Goal: Task Accomplishment & Management: Manage account settings

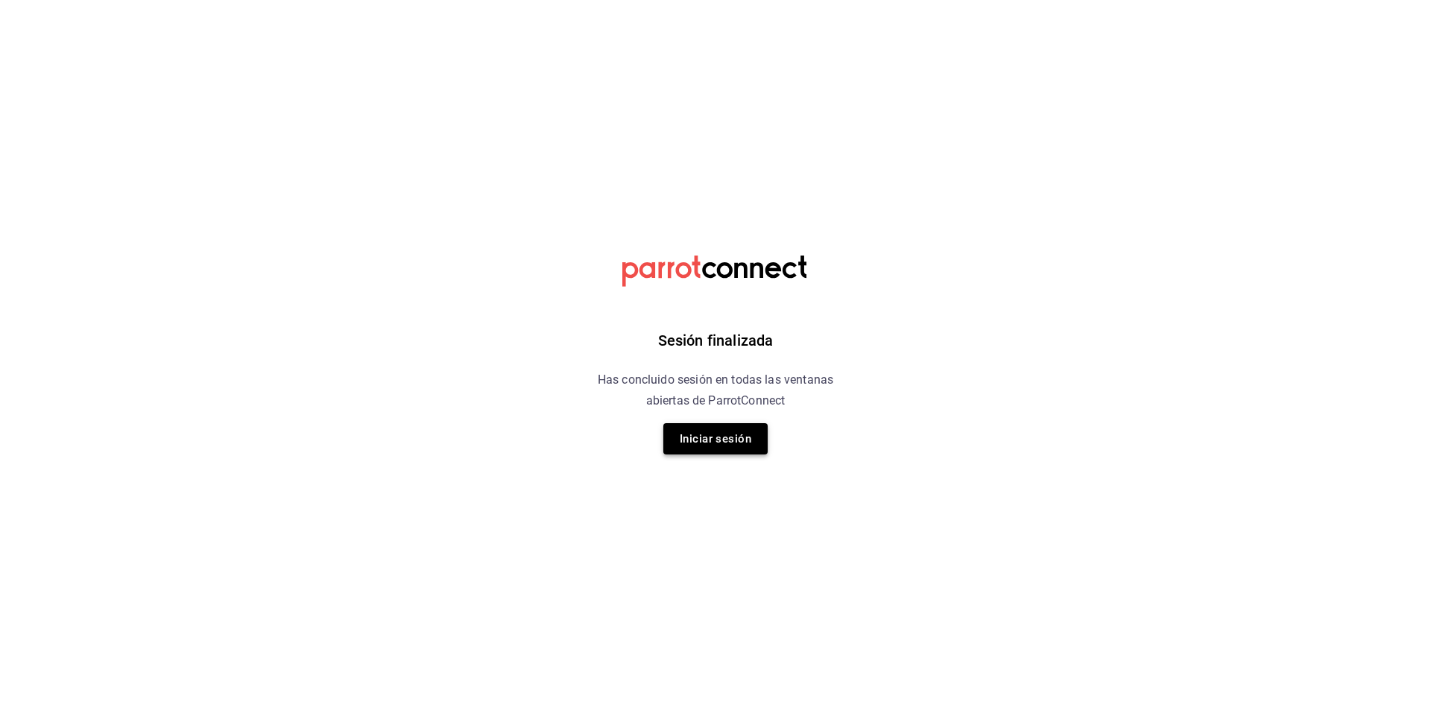
click at [736, 424] on button "Iniciar sesión" at bounding box center [715, 438] width 104 height 31
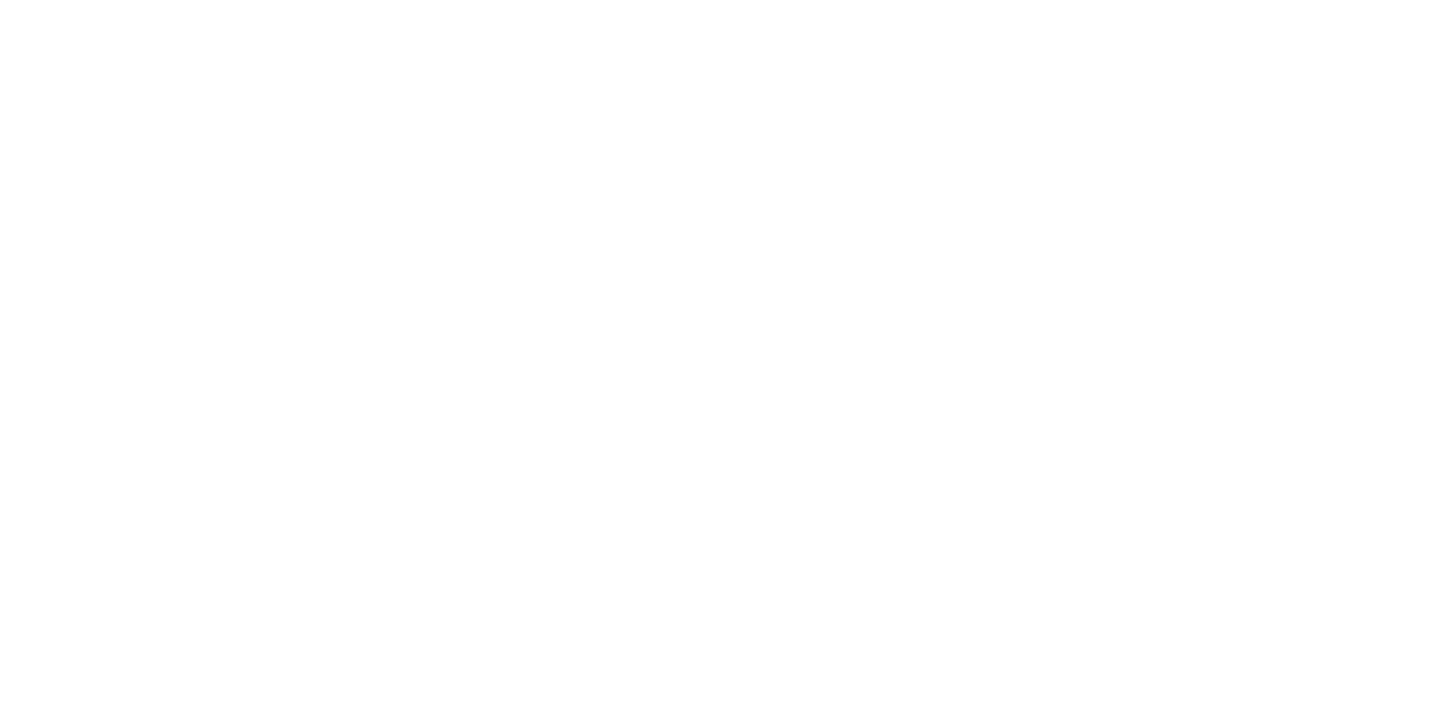
click at [739, 0] on html at bounding box center [715, 0] width 1431 height 0
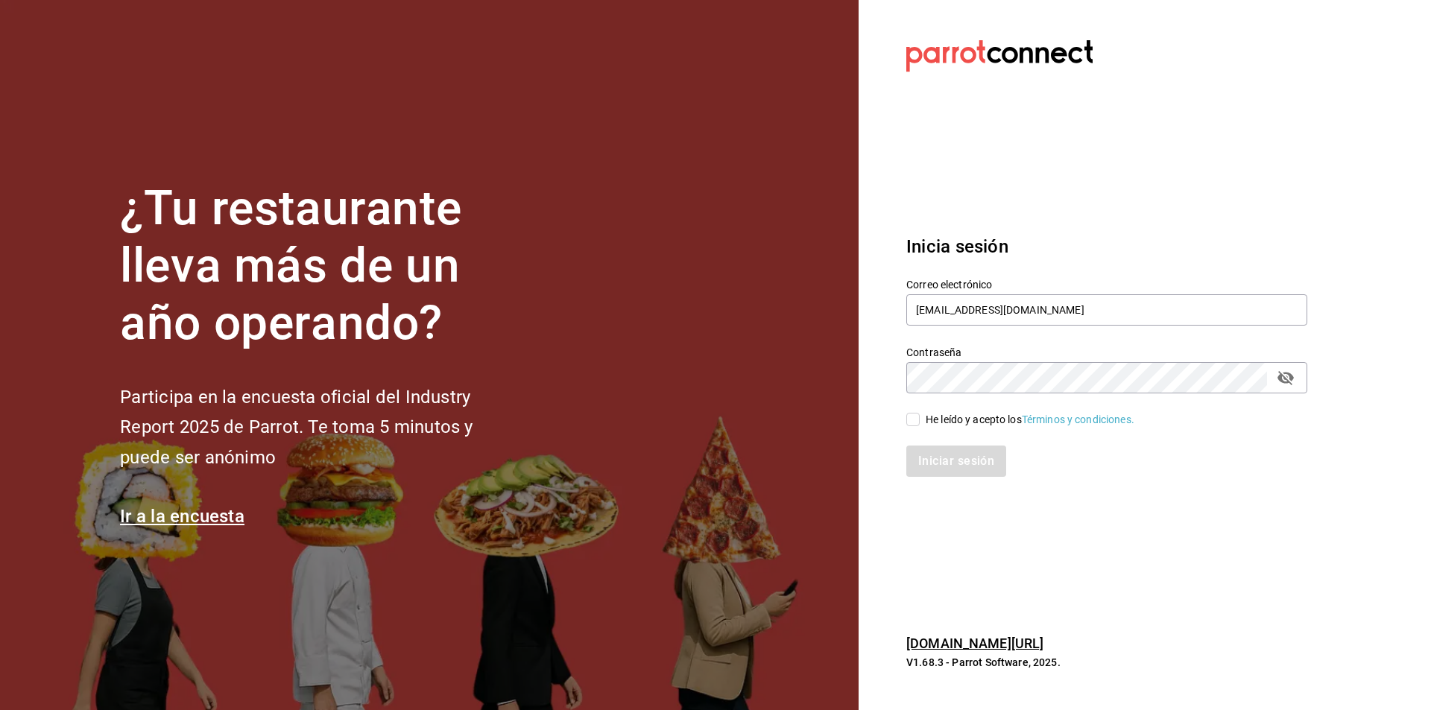
click at [930, 428] on div "Iniciar sesión" at bounding box center [1098, 452] width 419 height 49
click at [933, 412] on div "He leído y acepto los Términos y condiciones." at bounding box center [1030, 420] width 209 height 16
click at [920, 413] on input "He leído y acepto los Términos y condiciones." at bounding box center [912, 419] width 13 height 13
checkbox input "true"
click at [951, 463] on button "Iniciar sesión" at bounding box center [956, 461] width 101 height 31
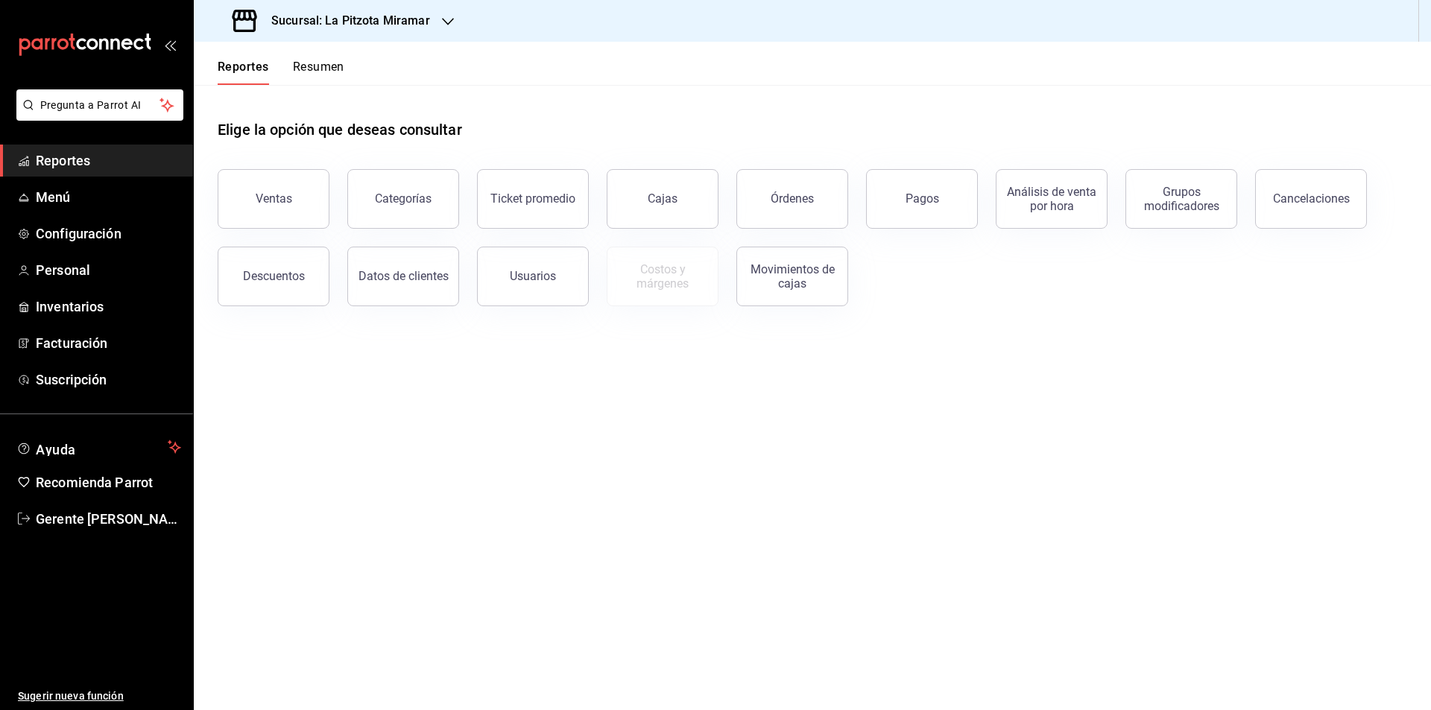
click at [326, 81] on button "Resumen" at bounding box center [318, 72] width 51 height 25
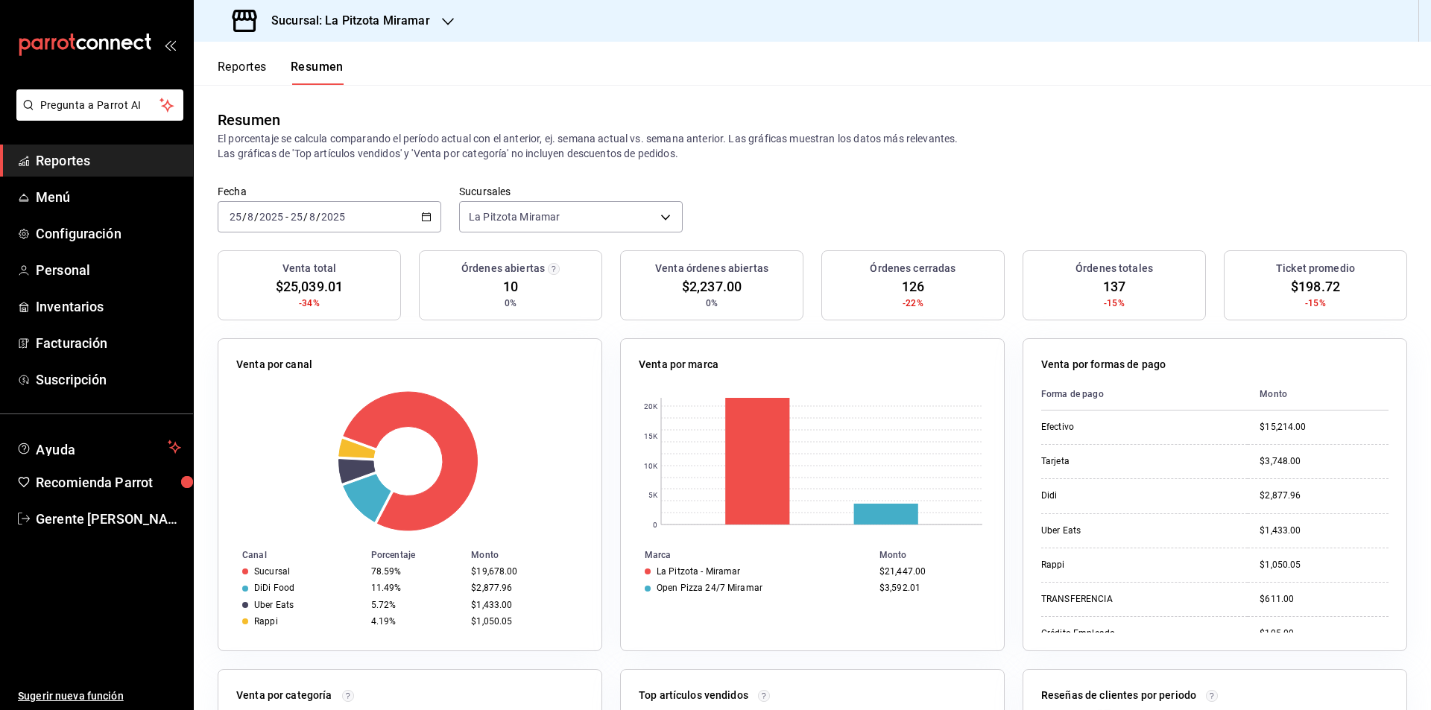
click at [416, 231] on div "2025-08-25 25 / 8 / 2025 - 2025-08-25 25 / 8 / 2025" at bounding box center [330, 216] width 224 height 31
click at [322, 430] on span "Rango de fechas" at bounding box center [288, 430] width 116 height 16
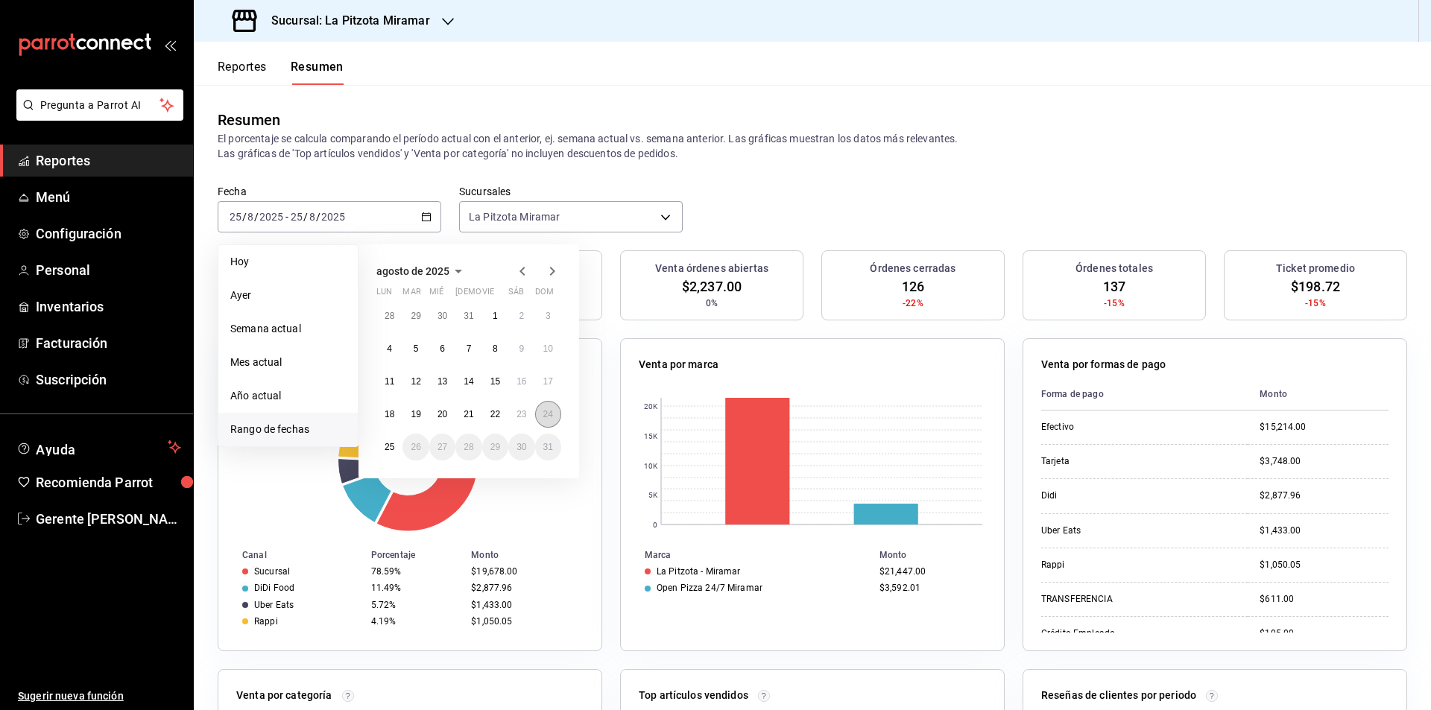
click at [551, 415] on abbr "24" at bounding box center [548, 414] width 10 height 10
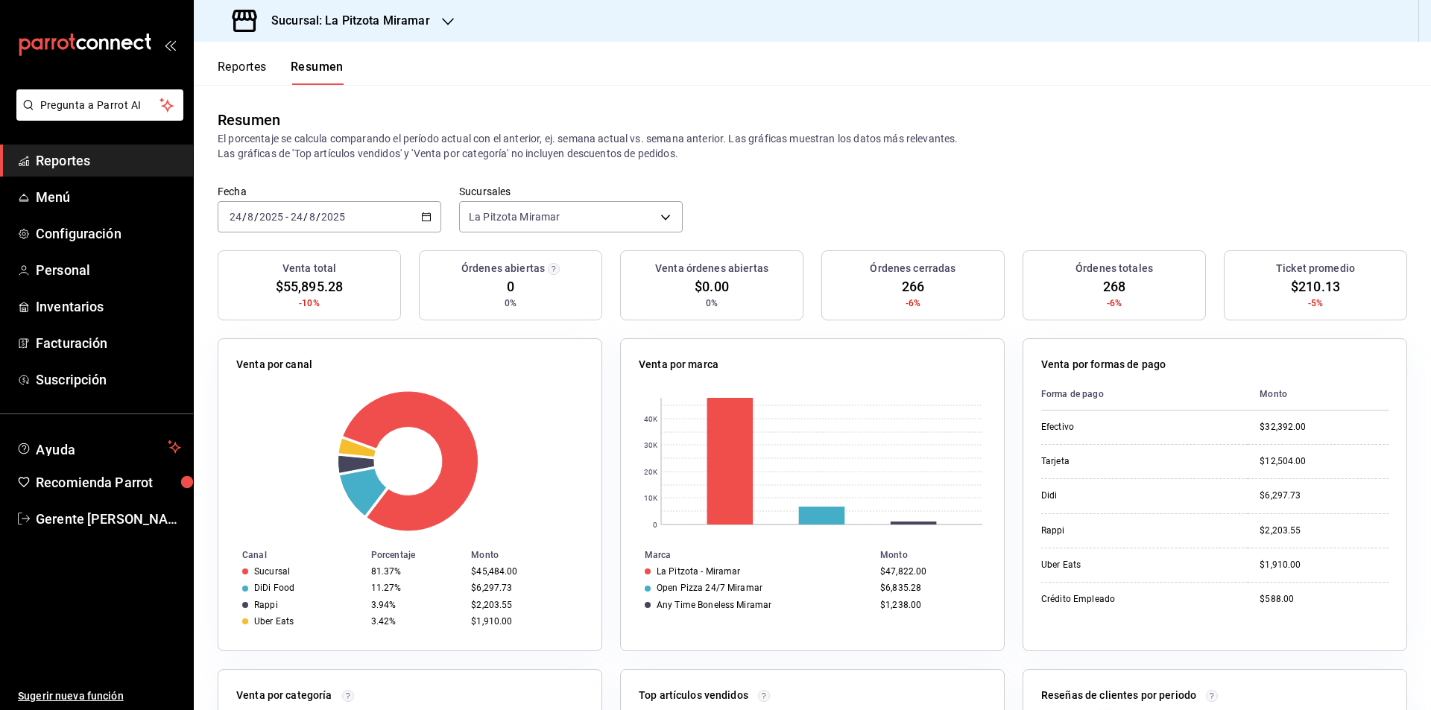
click at [421, 230] on div "2025-08-24 24 / 8 / 2025 - 2025-08-24 24 / 8 / 2025" at bounding box center [330, 216] width 224 height 31
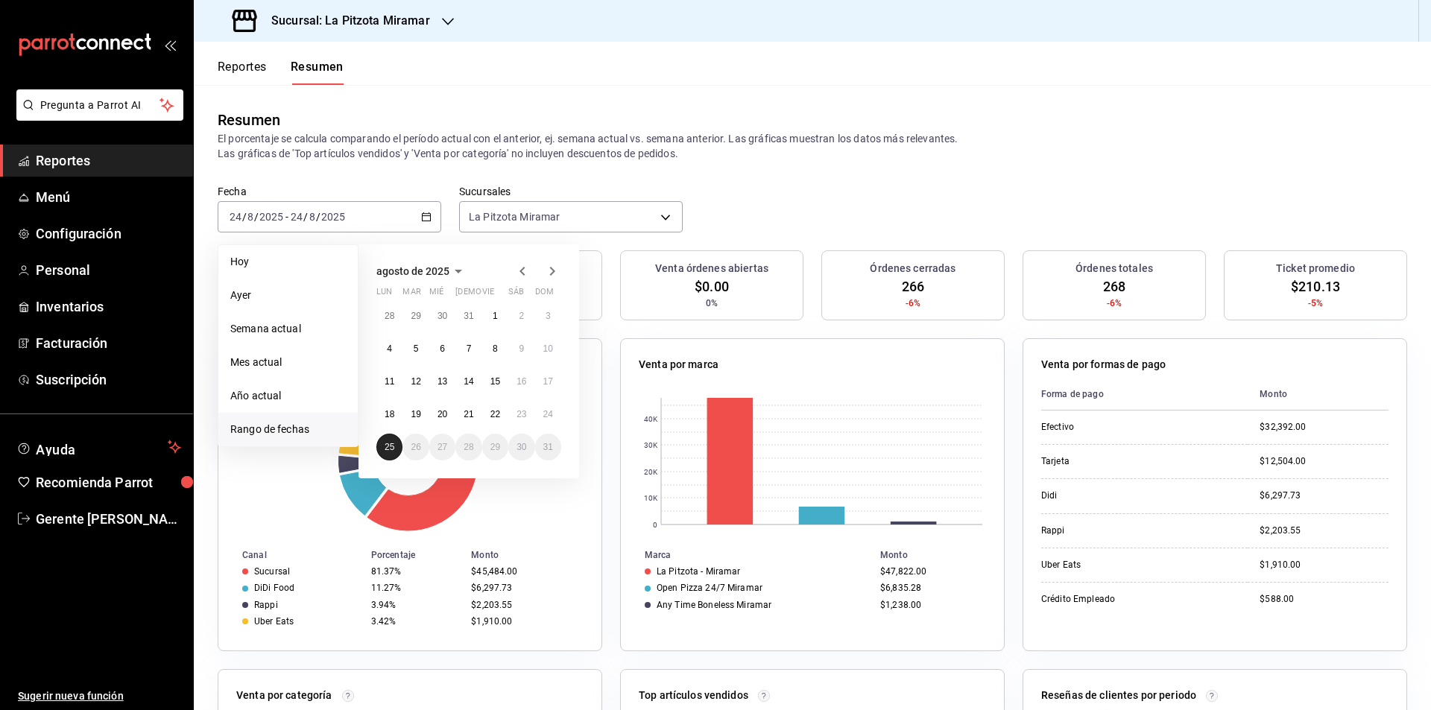
click at [379, 447] on button "25" at bounding box center [389, 447] width 26 height 27
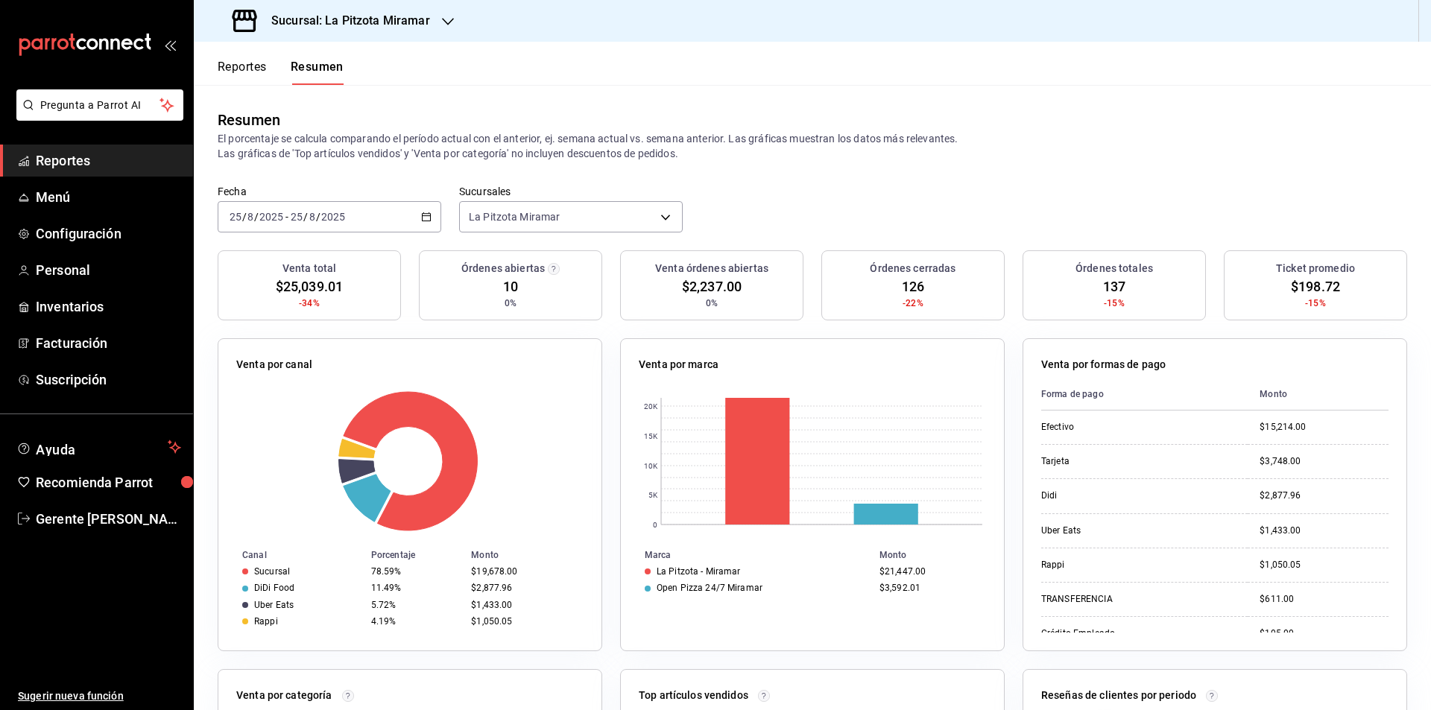
click at [422, 217] on \(Stroke\) "button" at bounding box center [426, 217] width 9 height 8
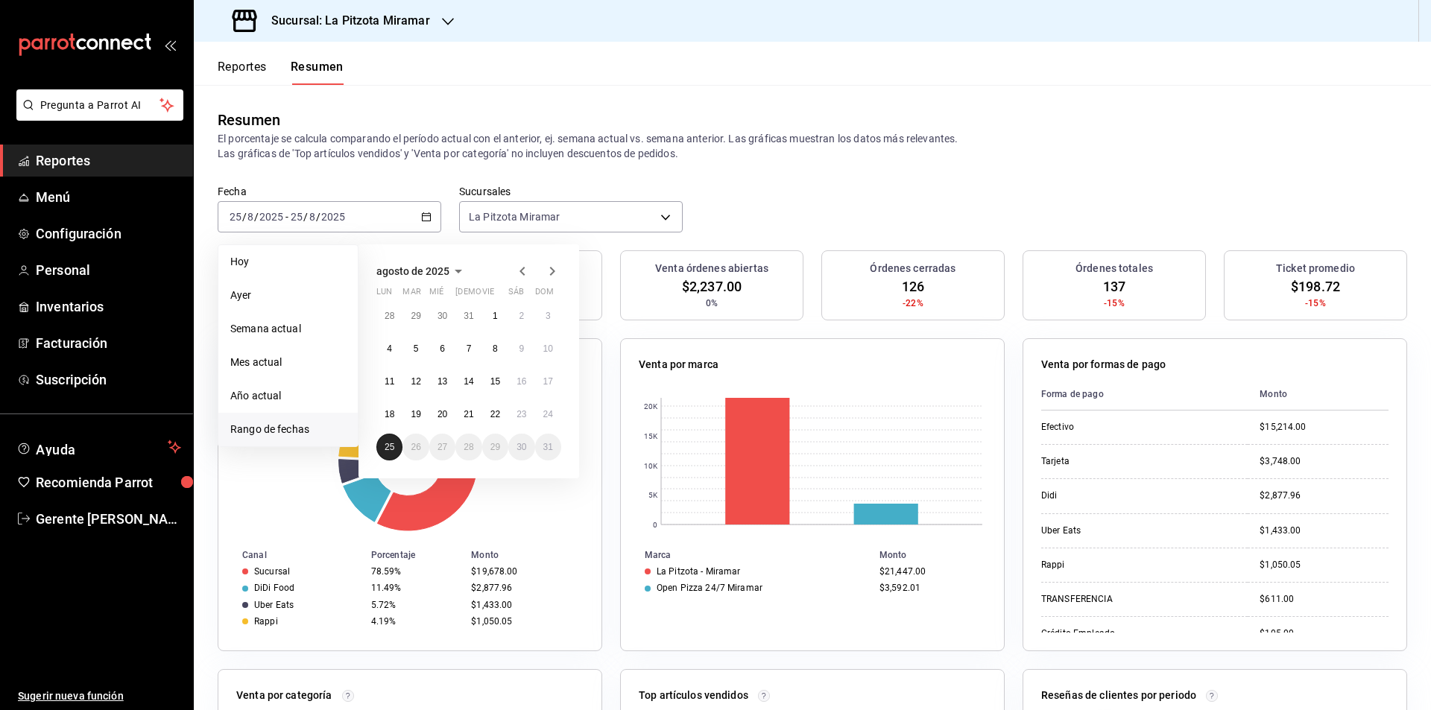
click at [386, 448] on abbr "25" at bounding box center [390, 447] width 10 height 10
click at [386, 445] on abbr "25" at bounding box center [390, 447] width 10 height 10
